Goal: Check status: Check status

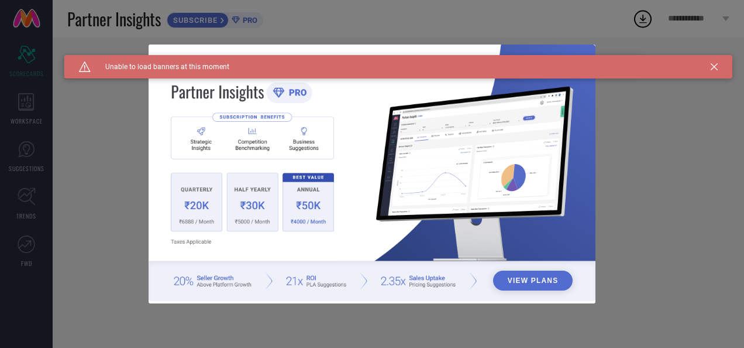
type input "All"
click at [716, 63] on icon at bounding box center [714, 66] width 7 height 7
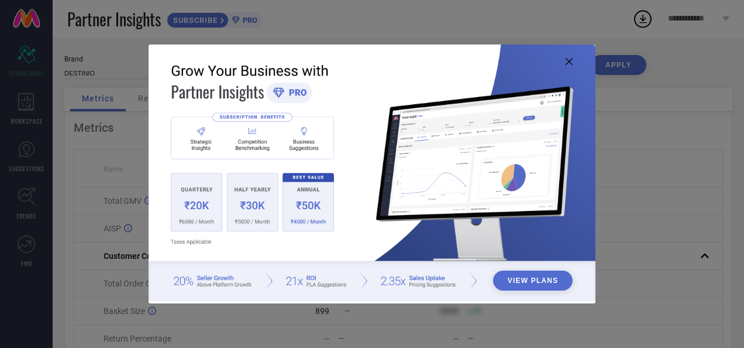
click at [568, 61] on icon at bounding box center [569, 61] width 7 height 7
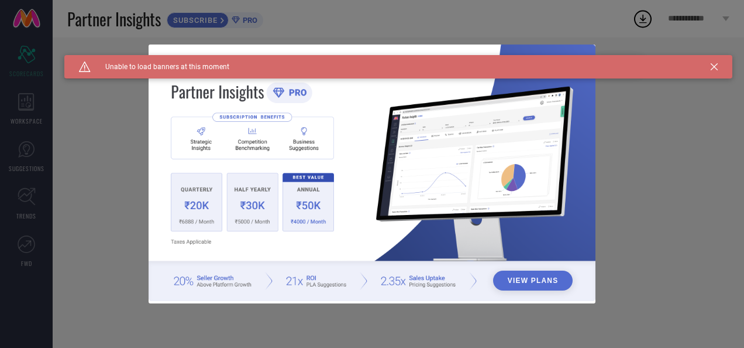
type input "All"
click at [712, 66] on icon at bounding box center [714, 66] width 7 height 7
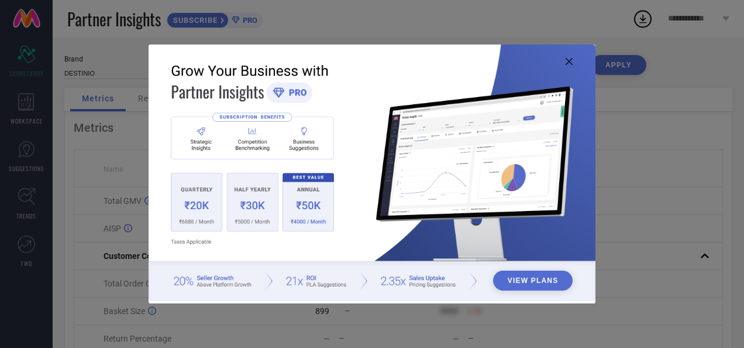
click at [570, 61] on icon at bounding box center [569, 61] width 7 height 7
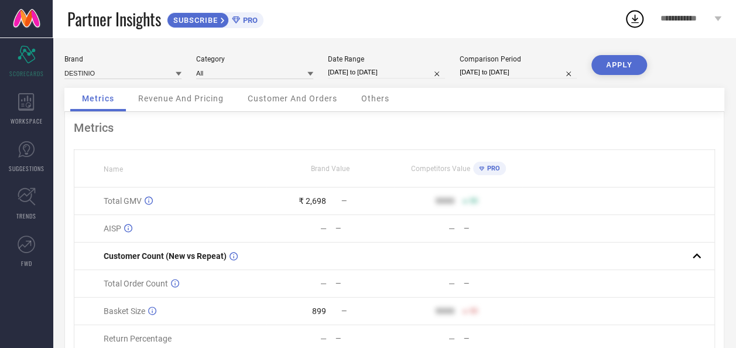
click at [362, 72] on input "[DATE] to [DATE]" at bounding box center [386, 72] width 117 height 12
select select "9"
select select "2025"
select select "10"
select select "2025"
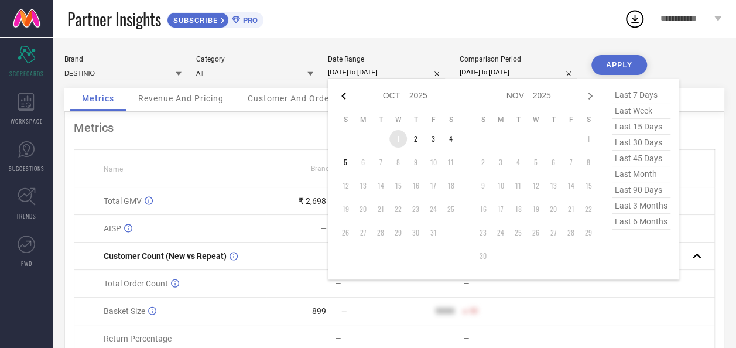
click at [344, 97] on icon at bounding box center [344, 96] width 14 height 14
select select "8"
select select "2025"
select select "9"
select select "2025"
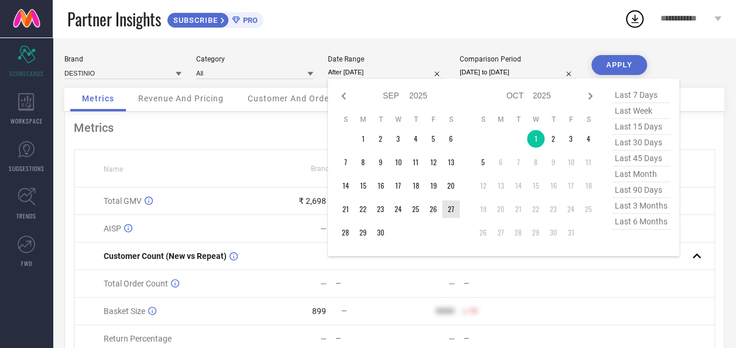
click at [446, 205] on td "27" at bounding box center [451, 209] width 18 height 18
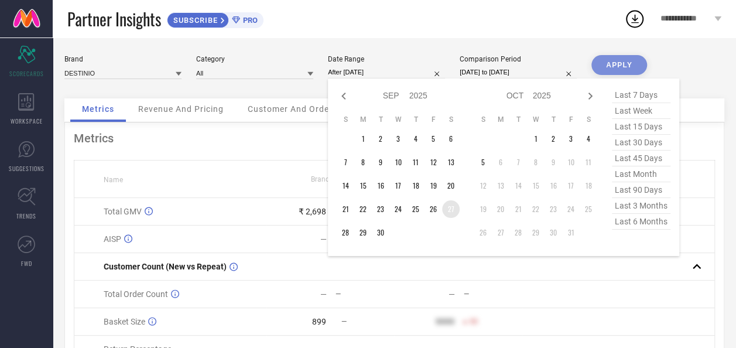
type input "27-09-2025 to 27-09-2025"
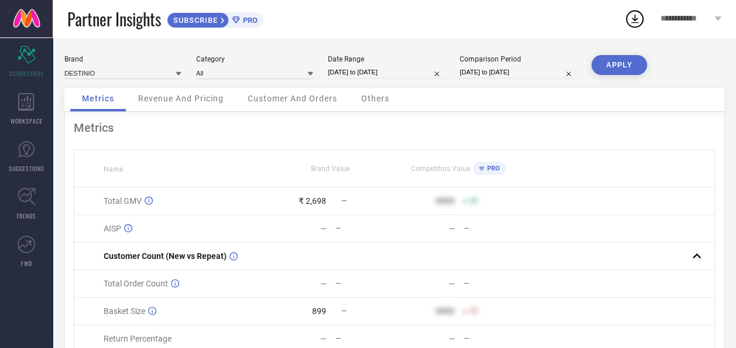
click at [622, 61] on button "APPLY" at bounding box center [619, 65] width 56 height 20
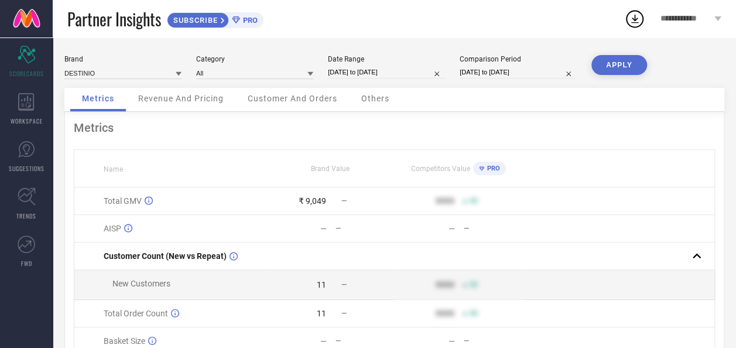
select select "8"
select select "2025"
select select "9"
select select "2025"
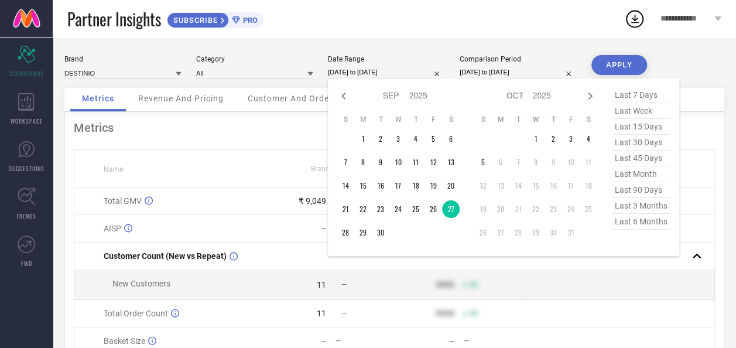
click at [349, 74] on input "27-09-2025 to 27-09-2025" at bounding box center [386, 72] width 117 height 12
click at [361, 230] on td "29" at bounding box center [363, 233] width 18 height 18
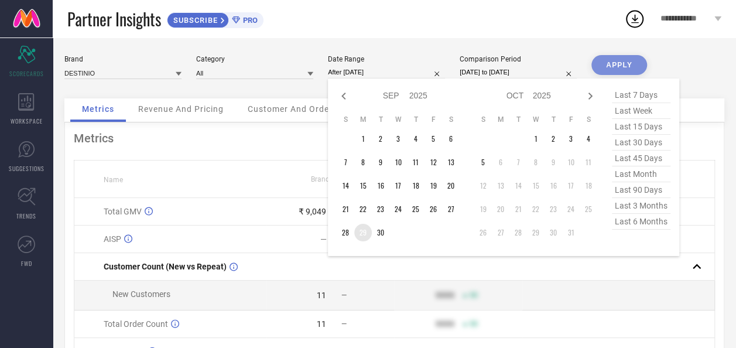
type input "29-09-2025 to 29-09-2025"
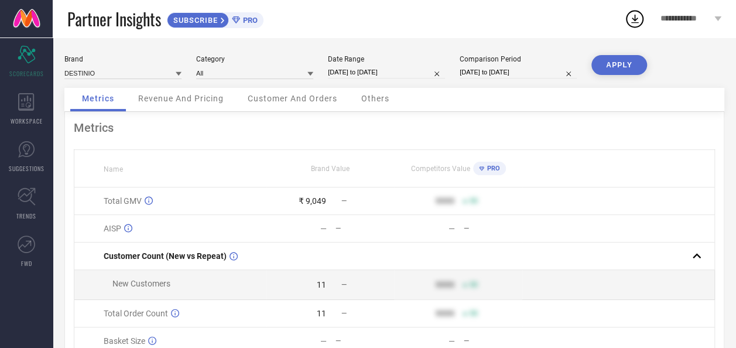
click at [637, 63] on button "APPLY" at bounding box center [619, 65] width 56 height 20
select select "8"
select select "2025"
select select "9"
select select "2025"
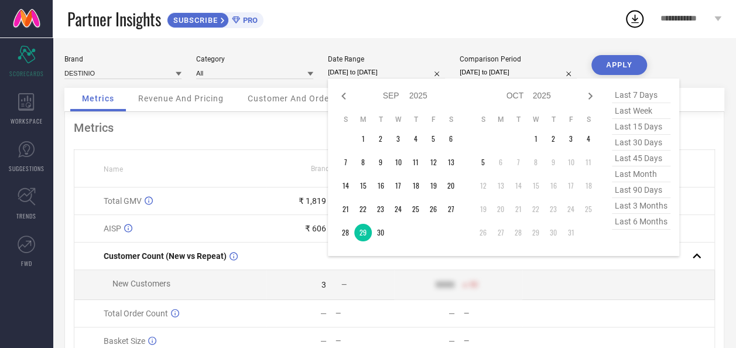
click at [365, 70] on input "29-09-2025 to 29-09-2025" at bounding box center [386, 72] width 117 height 12
click at [575, 139] on td "3" at bounding box center [571, 139] width 18 height 18
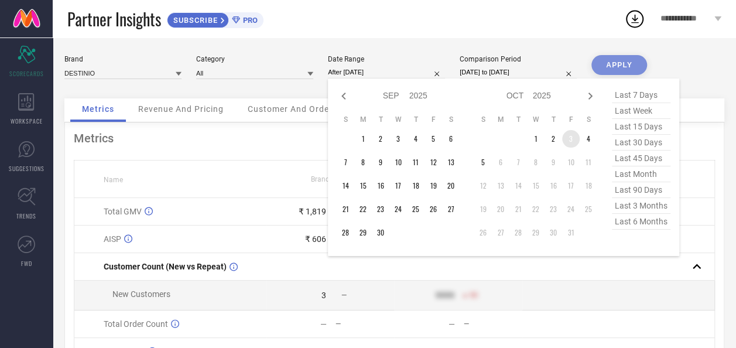
type input "03-10-2025 to 03-10-2025"
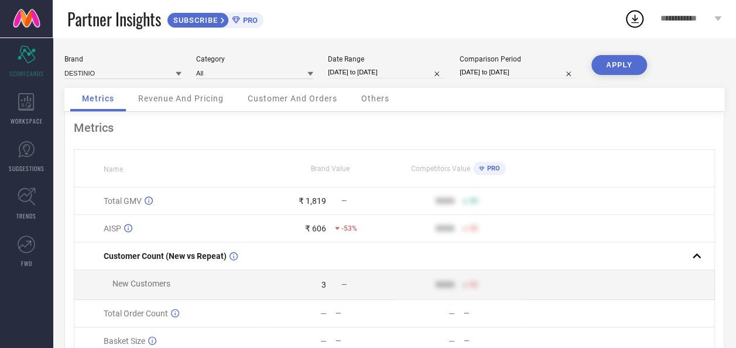
click at [636, 57] on button "APPLY" at bounding box center [619, 65] width 56 height 20
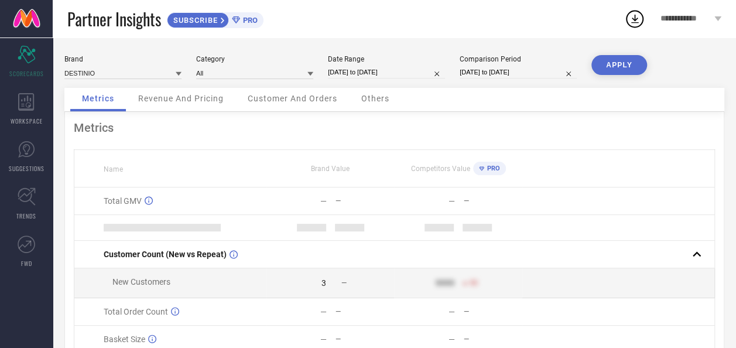
click at [614, 68] on button "APPLY" at bounding box center [619, 65] width 56 height 20
click at [165, 99] on span "Revenue And Pricing" at bounding box center [180, 98] width 85 height 9
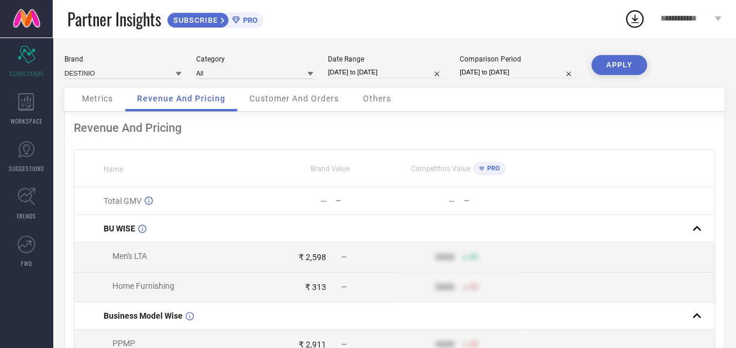
click at [305, 104] on div "Customer And Orders" at bounding box center [294, 99] width 113 height 23
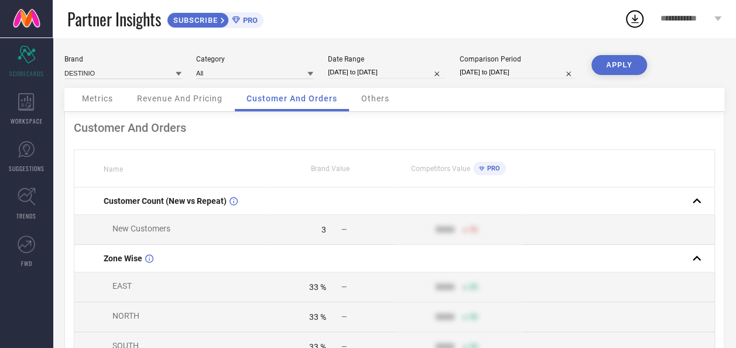
click at [375, 97] on span "Others" at bounding box center [375, 98] width 28 height 9
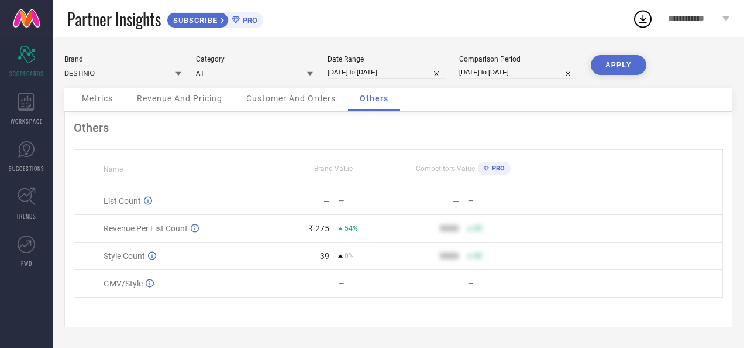
click at [118, 98] on div "Metrics" at bounding box center [97, 99] width 54 height 23
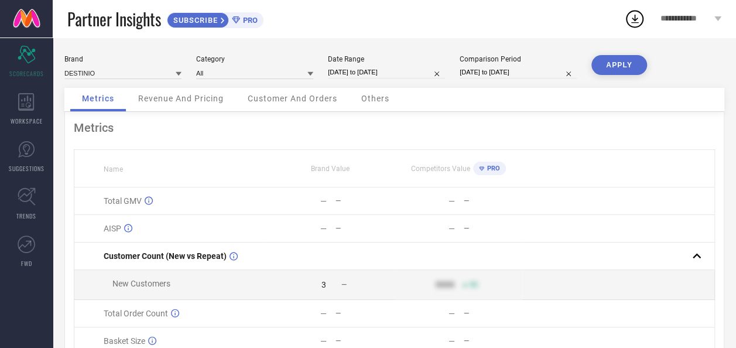
select select "9"
select select "2025"
select select "10"
select select "2025"
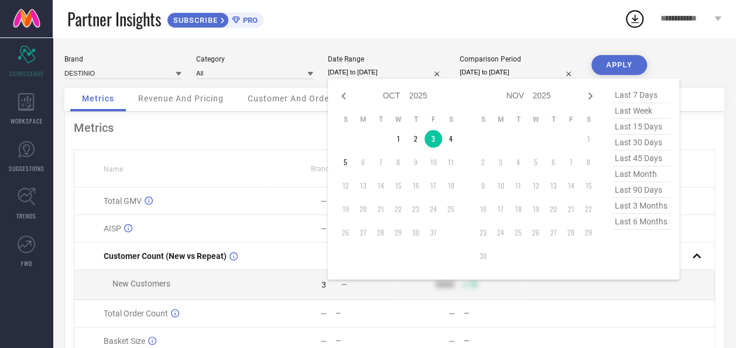
click at [385, 75] on input "03-10-2025 to 03-10-2025" at bounding box center [386, 72] width 117 height 12
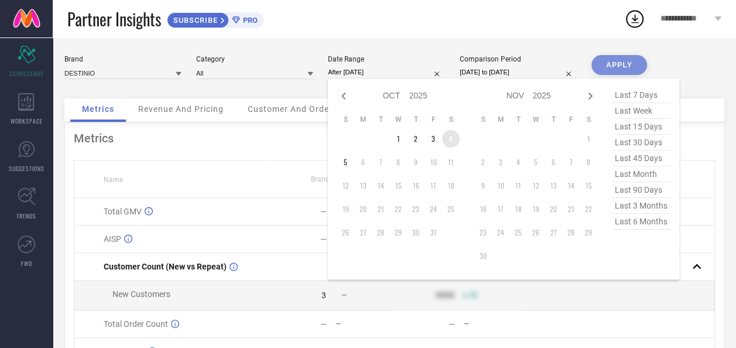
click at [451, 143] on td "4" at bounding box center [451, 139] width 18 height 18
type input "04-10-2025 to 04-10-2025"
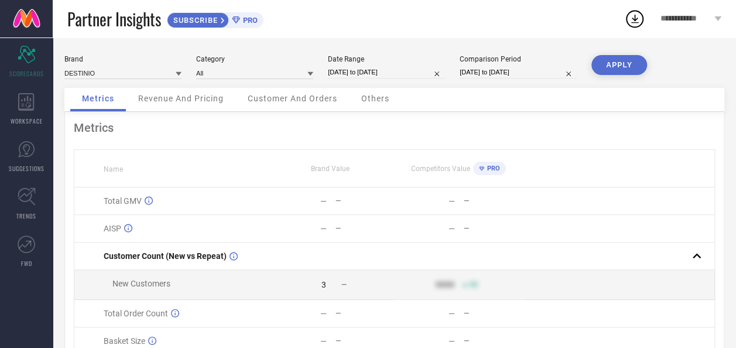
click at [633, 64] on button "APPLY" at bounding box center [619, 65] width 56 height 20
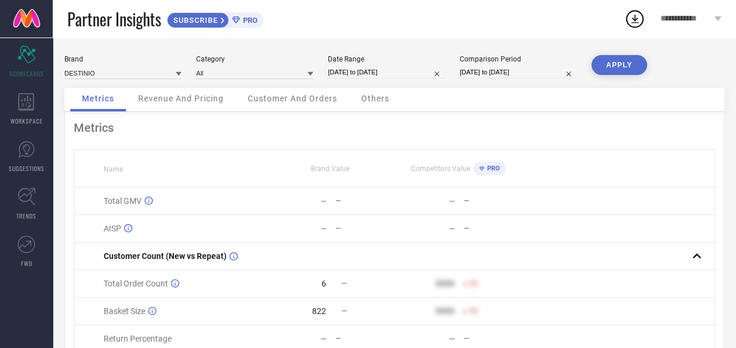
click at [355, 67] on input "04-10-2025 to 04-10-2025" at bounding box center [386, 72] width 117 height 12
select select "9"
select select "2025"
select select "10"
select select "2025"
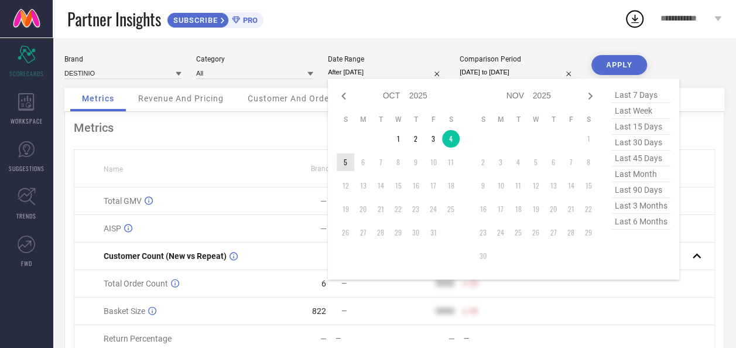
click at [343, 157] on td "5" at bounding box center [346, 162] width 18 height 18
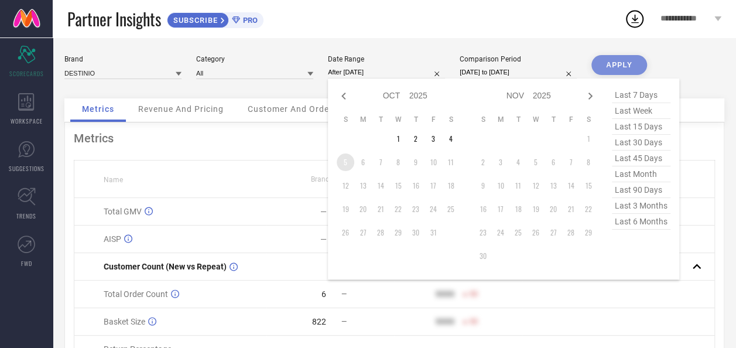
type input "05-10-2025 to 05-10-2025"
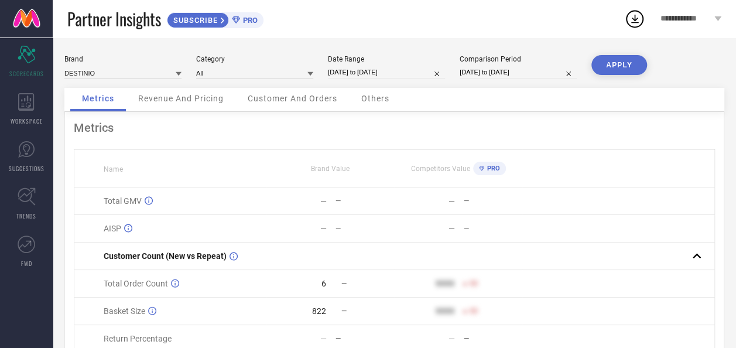
click at [634, 59] on button "APPLY" at bounding box center [619, 65] width 56 height 20
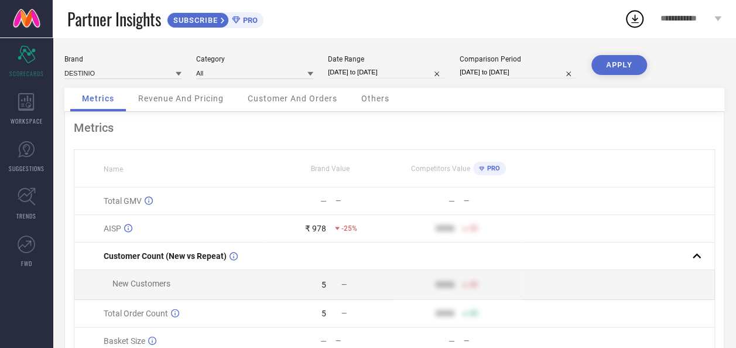
click at [348, 79] on div "Date Range 05-10-2025 to 05-10-2025" at bounding box center [386, 67] width 117 height 24
click at [348, 76] on input "05-10-2025 to 05-10-2025" at bounding box center [386, 72] width 117 height 12
select select "9"
select select "2025"
select select "10"
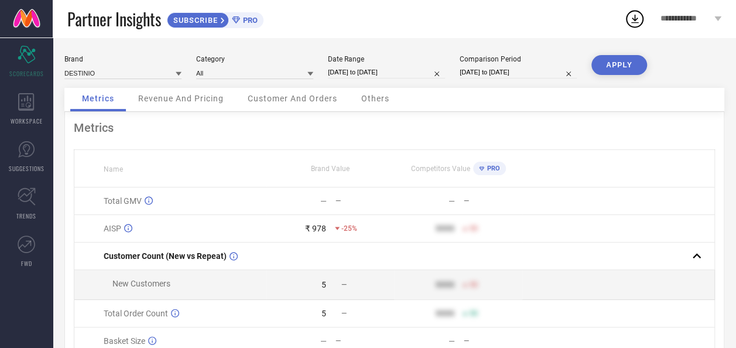
select select "2025"
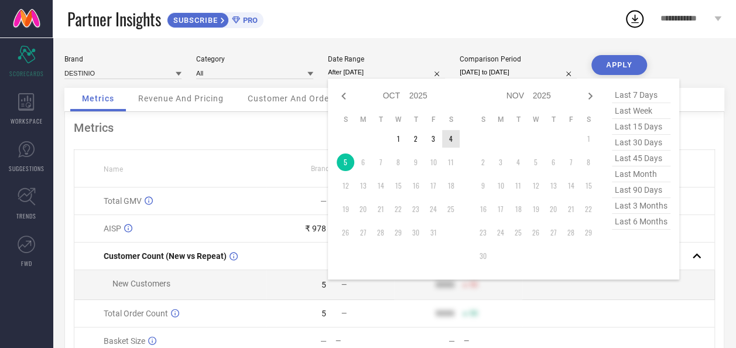
click at [458, 142] on td "4" at bounding box center [451, 139] width 18 height 18
type input "04-10-2025 to 04-10-2025"
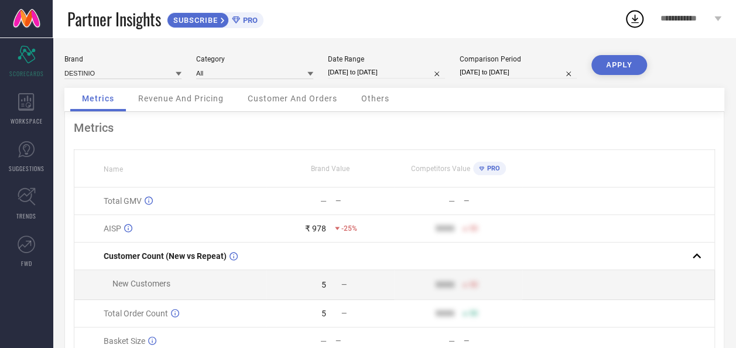
click at [616, 67] on button "APPLY" at bounding box center [619, 65] width 56 height 20
